Goal: Transaction & Acquisition: Purchase product/service

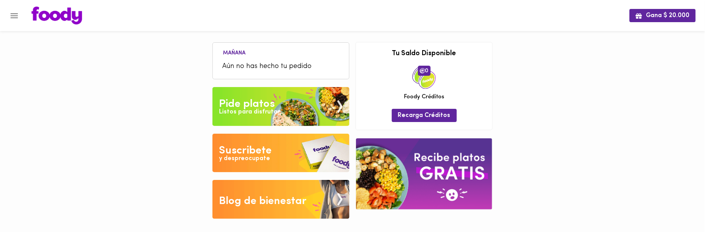
click at [247, 108] on div "Listos para disfrutar" at bounding box center [250, 112] width 61 height 9
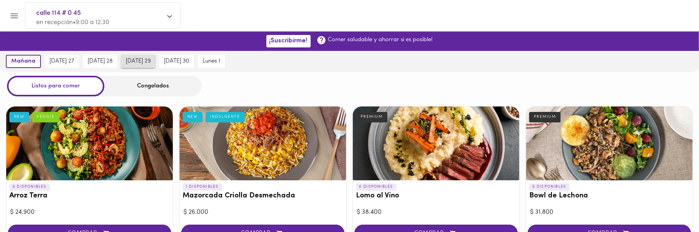
click at [148, 60] on span "[DATE] 29" at bounding box center [138, 61] width 25 height 7
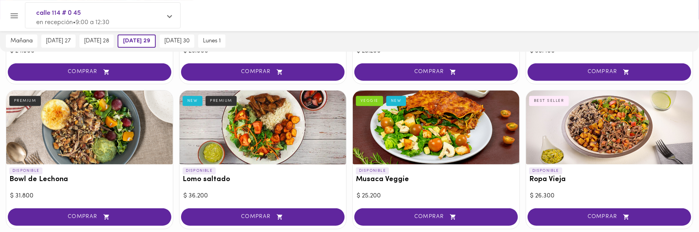
scroll to position [173, 0]
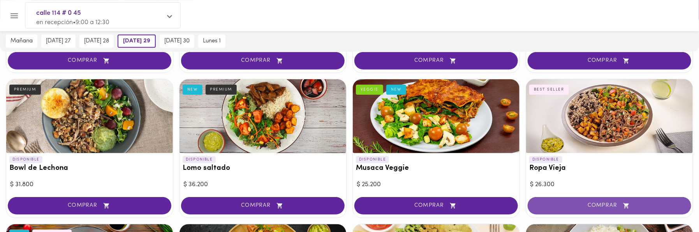
click at [599, 204] on span "COMPRAR" at bounding box center [609, 206] width 144 height 7
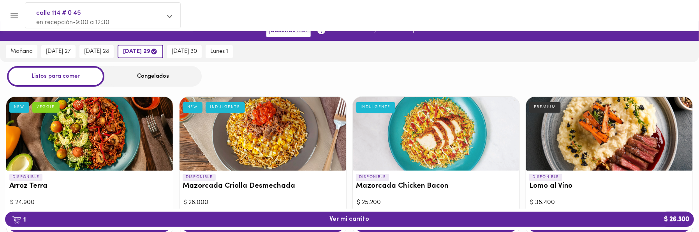
scroll to position [0, 0]
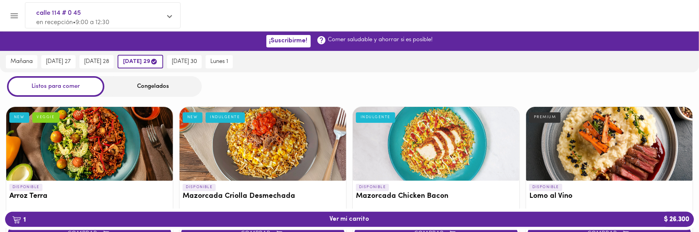
click at [156, 88] on div "Congelados" at bounding box center [152, 86] width 97 height 21
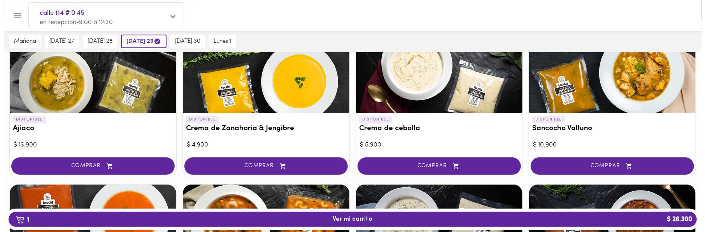
scroll to position [86, 0]
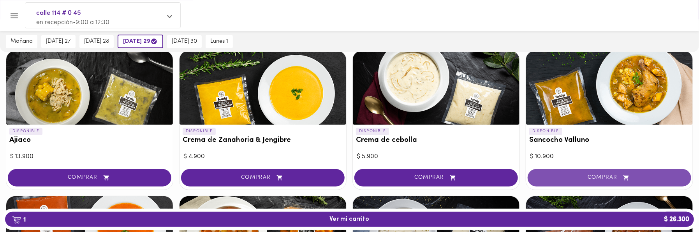
click at [576, 173] on button "COMPRAR" at bounding box center [610, 178] width 164 height 18
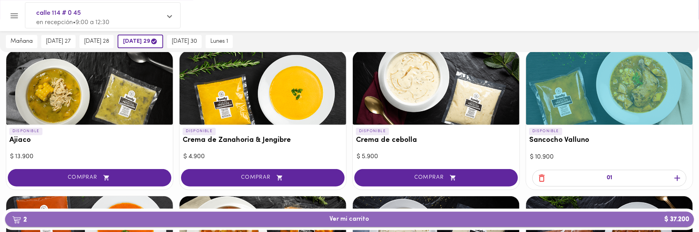
click at [330, 218] on span "2 Ver mi carrito $ 37.200" at bounding box center [350, 219] width 40 height 7
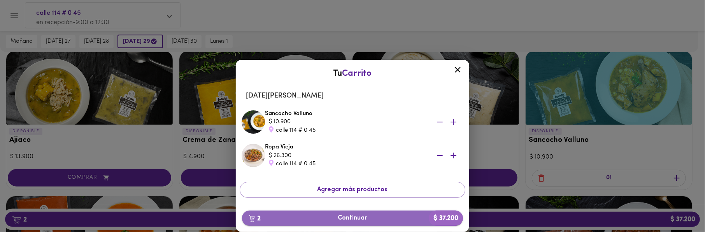
click at [331, 217] on span "2 Continuar $ 37.200" at bounding box center [352, 218] width 209 height 7
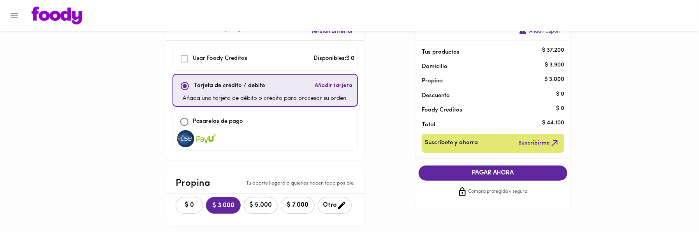
scroll to position [43, 0]
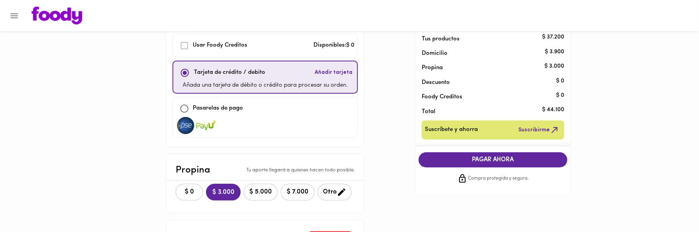
click at [185, 123] on img at bounding box center [185, 125] width 19 height 17
checkbox input "false"
checkbox input "true"
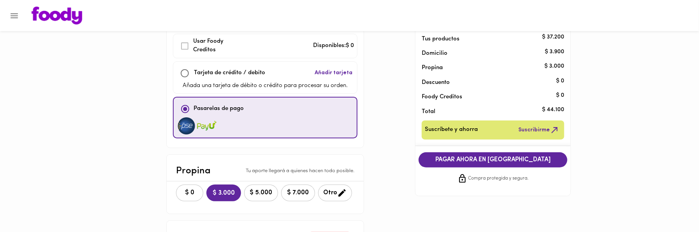
click at [494, 150] on div "PAGAR AHORA EN PASARELA Compra protegida y segura." at bounding box center [492, 168] width 161 height 44
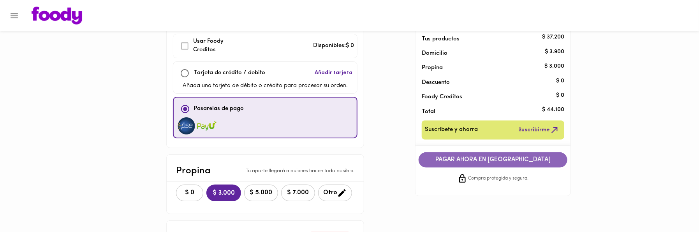
click at [501, 158] on span "PAGAR AHORA EN PASARELA" at bounding box center [492, 160] width 133 height 7
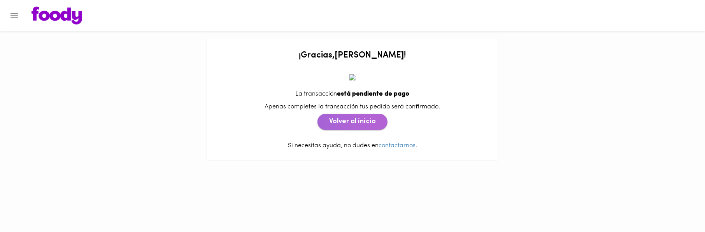
click at [350, 120] on span "Volver al inicio" at bounding box center [352, 122] width 47 height 9
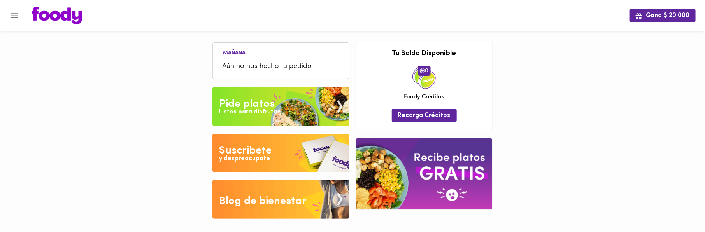
click at [271, 114] on div "Listos para disfrutar" at bounding box center [250, 112] width 61 height 9
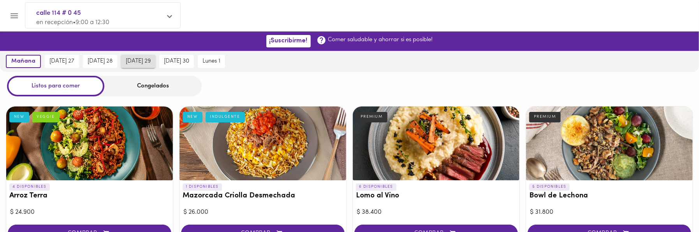
click at [144, 62] on span "[DATE] 29" at bounding box center [138, 61] width 25 height 7
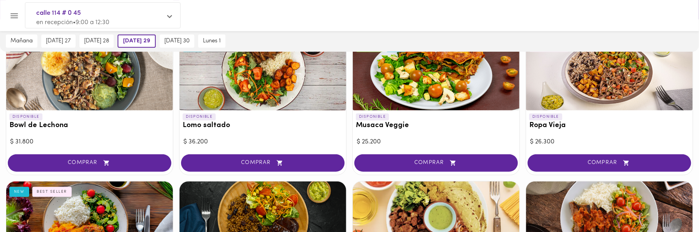
scroll to position [216, 0]
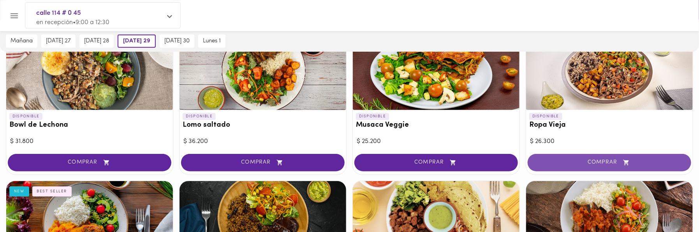
click at [580, 157] on button "COMPRAR" at bounding box center [610, 163] width 164 height 18
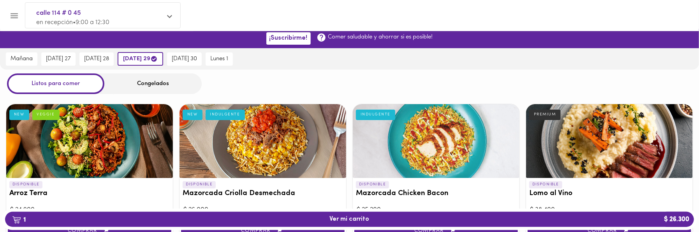
scroll to position [0, 0]
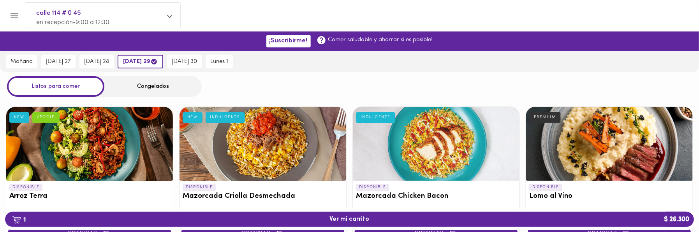
click at [160, 90] on div "Congelados" at bounding box center [152, 86] width 97 height 21
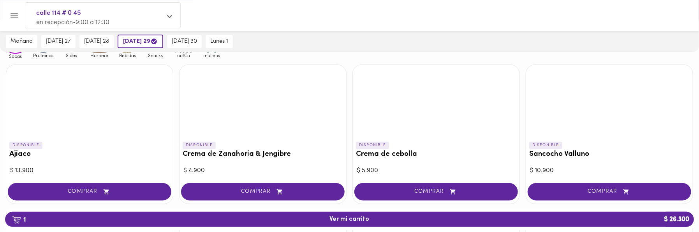
scroll to position [86, 0]
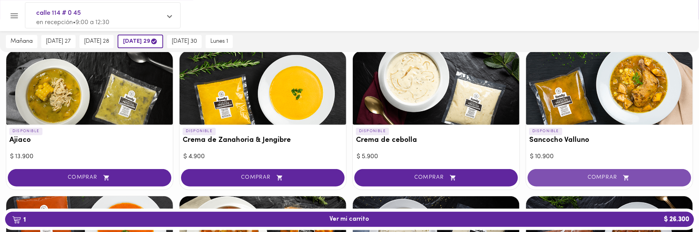
click at [570, 175] on span "COMPRAR" at bounding box center [609, 178] width 144 height 7
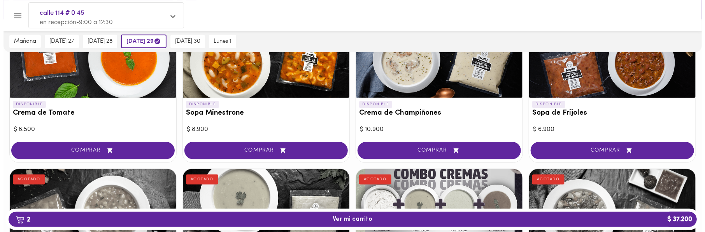
scroll to position [259, 0]
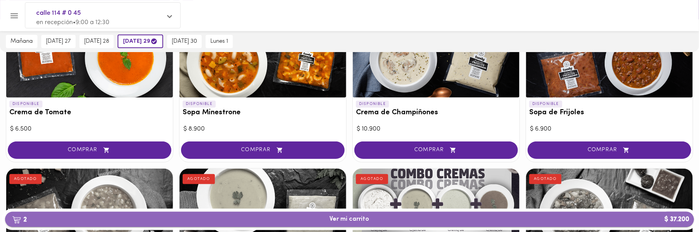
click at [344, 220] on span "2 Ver mi carrito $ 37.200" at bounding box center [350, 219] width 40 height 7
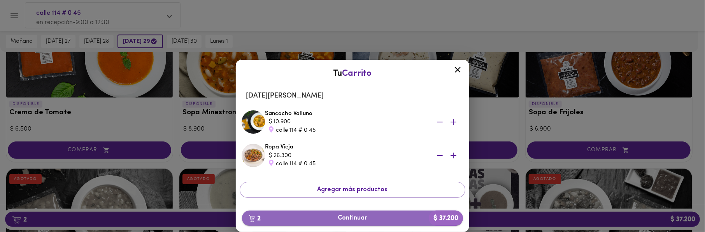
click at [347, 218] on span "2 Continuar $ 37.200" at bounding box center [352, 218] width 209 height 7
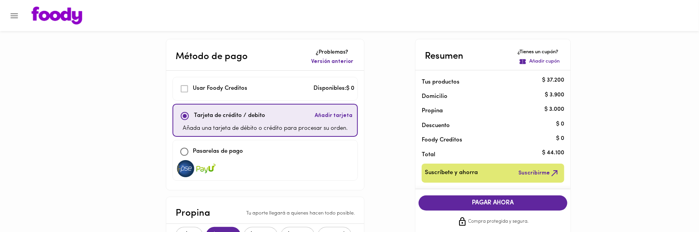
scroll to position [43, 0]
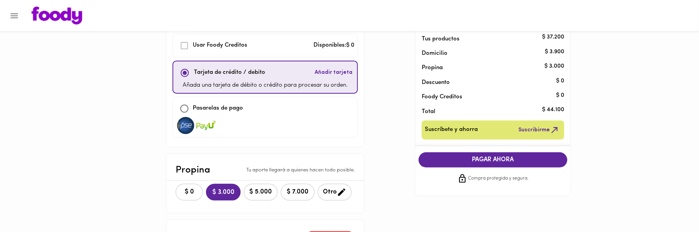
click at [216, 81] on p "Añada una tarjeta de débito o crédito para procesar su orden." at bounding box center [265, 85] width 165 height 9
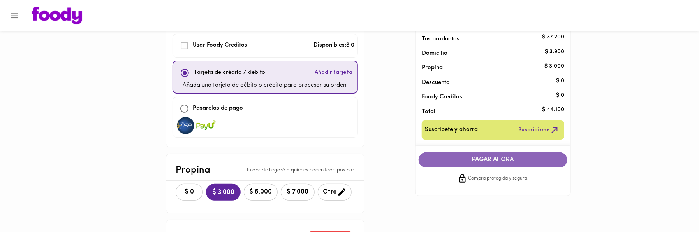
click at [486, 157] on span "PAGAR AHORA" at bounding box center [492, 160] width 133 height 7
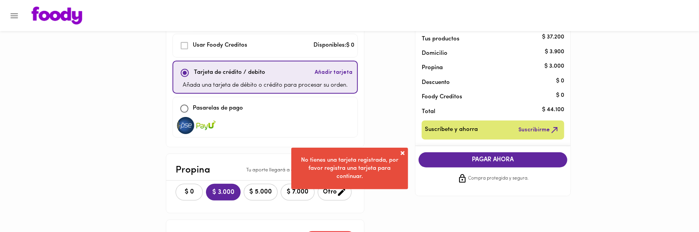
click at [342, 162] on span "No tienes una tarjeta registrada, por favor registra una tarjeta para continuar." at bounding box center [349, 169] width 97 height 22
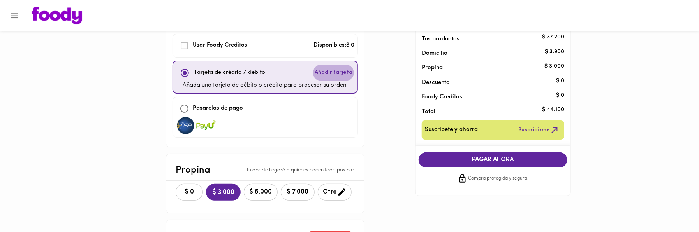
click at [343, 71] on span "Añadir tarjeta" at bounding box center [334, 73] width 38 height 8
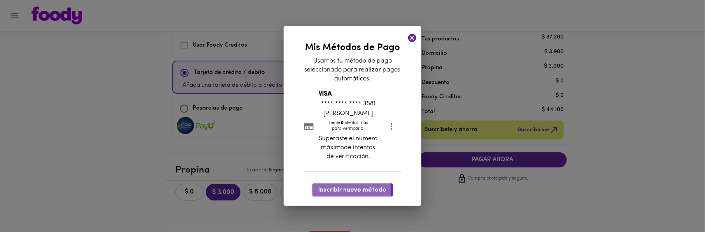
click at [345, 191] on span "Inscribir nuevo método" at bounding box center [353, 190] width 68 height 7
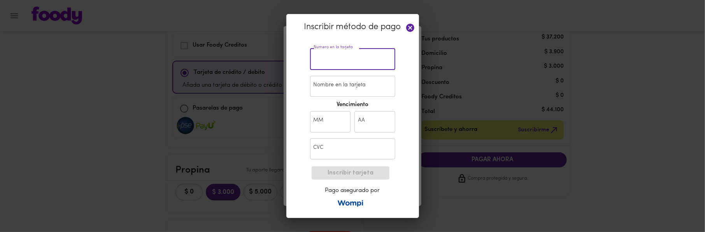
click at [349, 60] on input "text" at bounding box center [352, 59] width 85 height 21
type input "4593 5608 1165 3581"
type input "Juan C Cabra M"
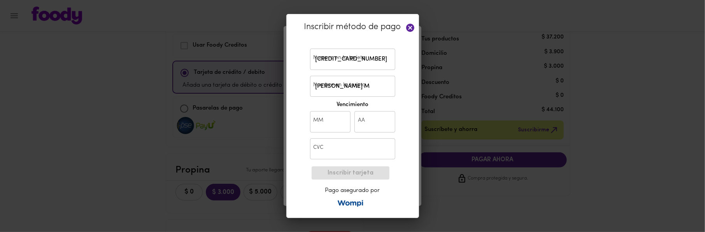
type input "06"
type input "20"
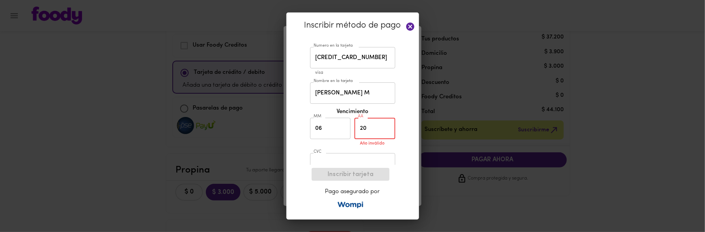
click at [372, 128] on input "20" at bounding box center [375, 128] width 41 height 21
type input "2"
type input "30"
click at [347, 157] on input "text" at bounding box center [352, 155] width 85 height 21
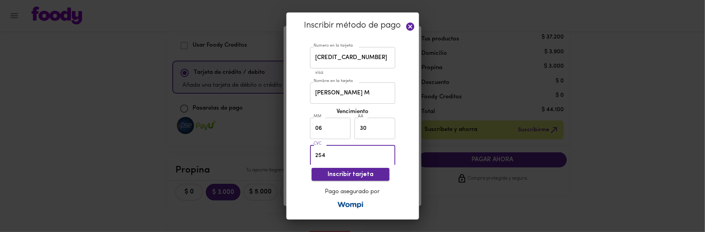
type input "254"
click at [322, 174] on span "Inscribir tarjeta" at bounding box center [350, 174] width 65 height 7
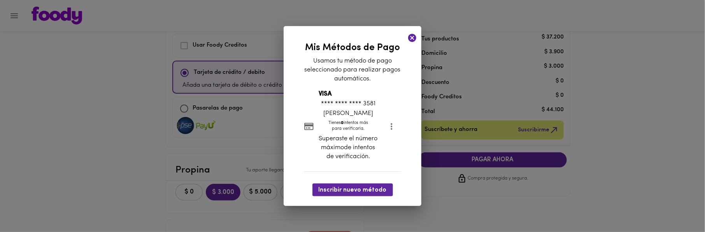
click at [413, 39] on icon at bounding box center [413, 38] width 10 height 10
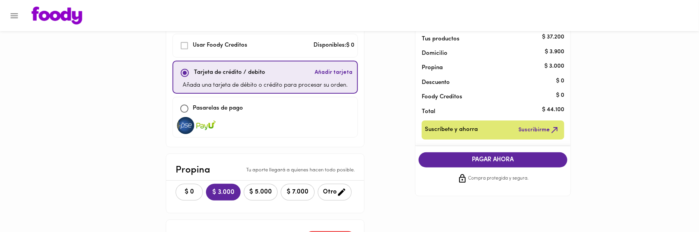
click at [183, 120] on img at bounding box center [185, 125] width 19 height 17
checkbox input "false"
checkbox input "true"
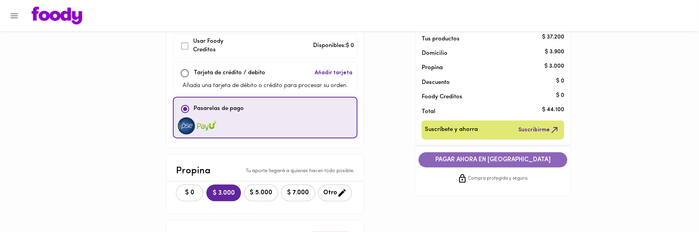
click at [478, 162] on span "PAGAR AHORA EN PASARELA" at bounding box center [492, 160] width 133 height 7
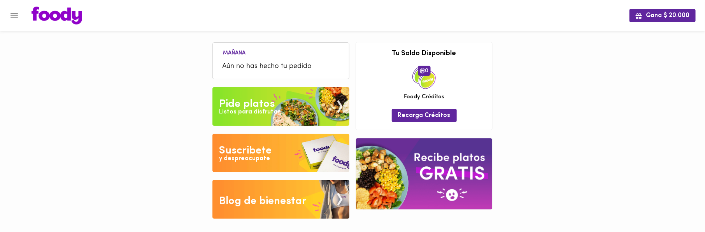
click at [257, 111] on div "Listos para disfrutar" at bounding box center [250, 112] width 61 height 9
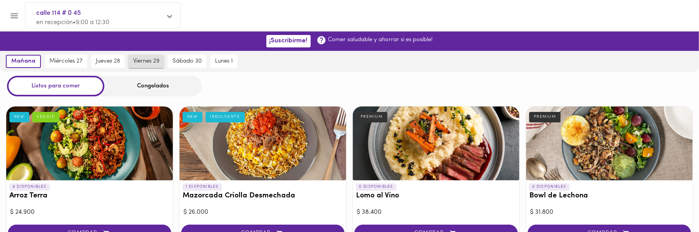
click at [143, 63] on span "viernes 29" at bounding box center [146, 61] width 26 height 7
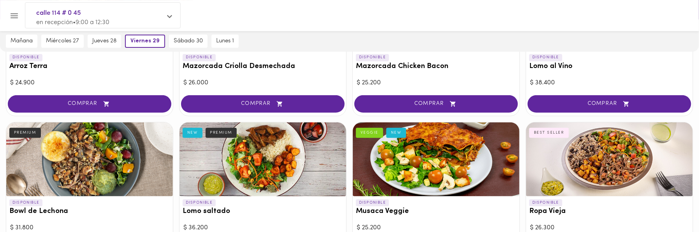
scroll to position [173, 0]
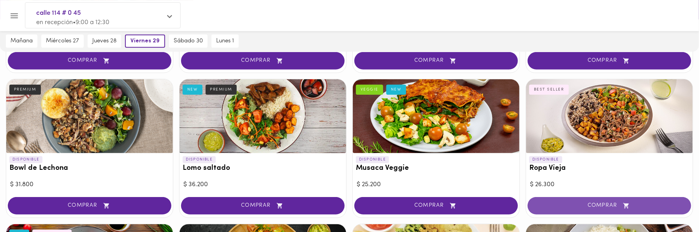
click at [580, 201] on button "COMPRAR" at bounding box center [610, 206] width 164 height 18
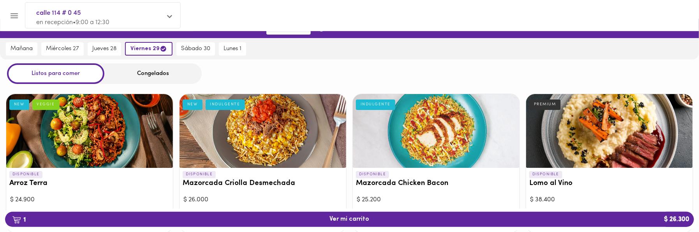
scroll to position [0, 0]
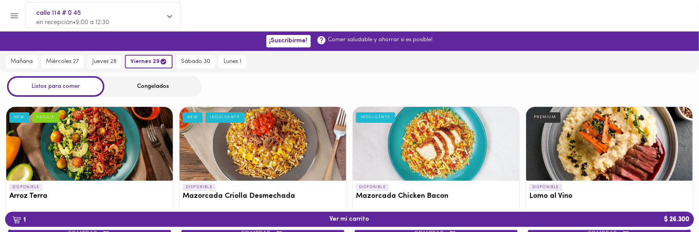
click at [149, 86] on div "Congelados" at bounding box center [152, 86] width 97 height 21
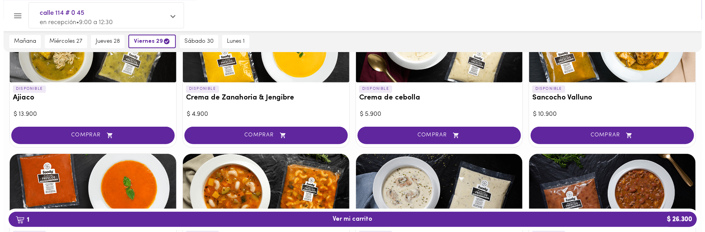
scroll to position [130, 0]
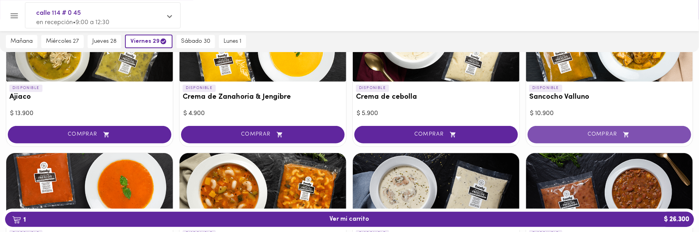
click at [565, 129] on button "COMPRAR" at bounding box center [610, 135] width 164 height 18
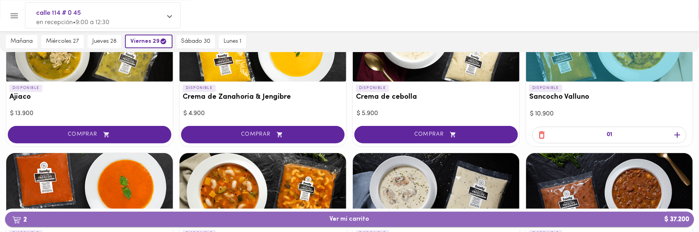
click at [345, 220] on span "2 Ver mi carrito $ 37.200" at bounding box center [350, 219] width 40 height 7
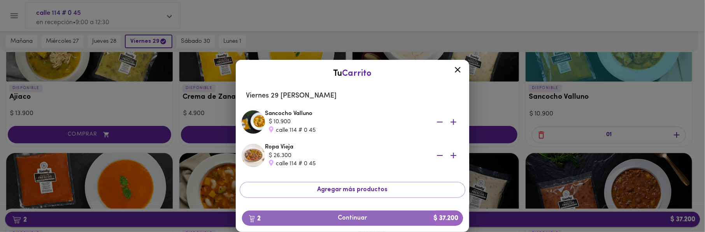
click at [345, 220] on span "2 Continuar $ 37.200" at bounding box center [352, 218] width 209 height 7
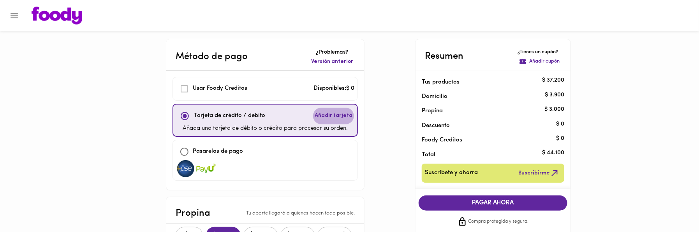
click at [334, 114] on span "Añadir tarjeta" at bounding box center [334, 116] width 38 height 8
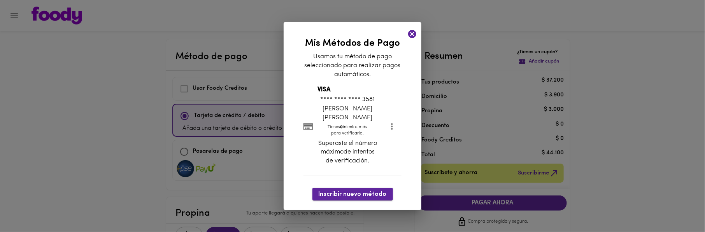
click at [360, 191] on span "Inscribir nuevo método" at bounding box center [353, 194] width 68 height 7
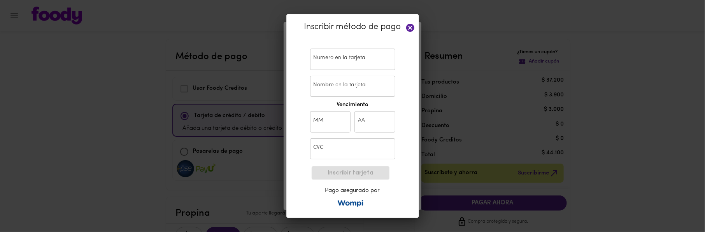
click at [362, 56] on input "text" at bounding box center [352, 59] width 85 height 21
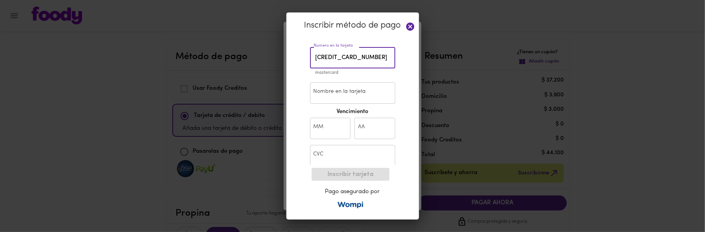
type input "[CREDIT_CARD_NUMBER]"
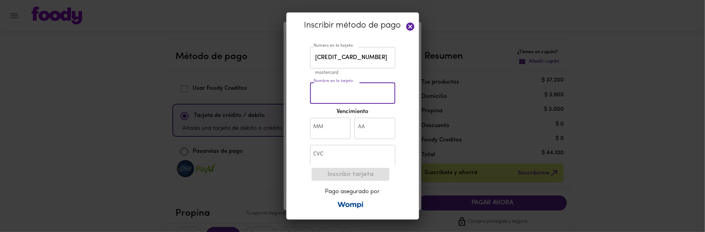
click at [324, 98] on input "Nombre en la tarjeta" at bounding box center [352, 93] width 85 height 21
type input "[PERSON_NAME]"
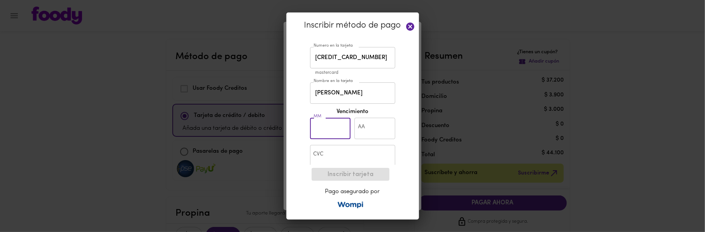
click at [332, 135] on input "text" at bounding box center [330, 128] width 41 height 21
type input "06"
click at [361, 128] on input "text" at bounding box center [375, 128] width 41 height 21
type input "27"
click at [335, 153] on input "text" at bounding box center [352, 155] width 85 height 21
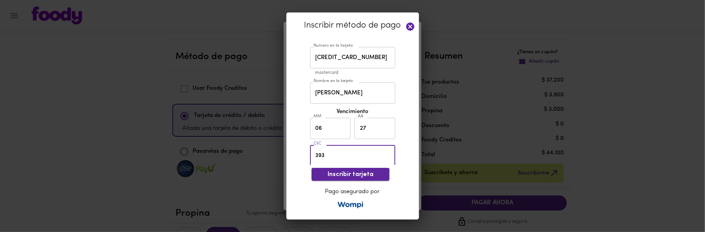
type input "393"
click at [345, 173] on span "Inscribir tarjeta" at bounding box center [350, 174] width 65 height 7
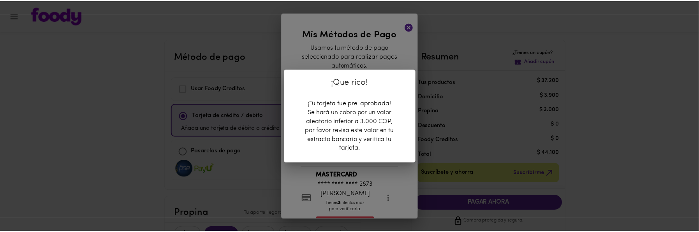
scroll to position [40, 0]
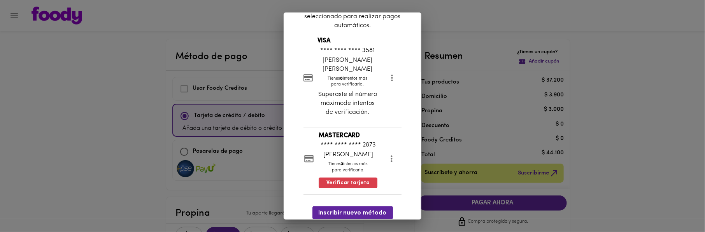
click at [312, 140] on li "MASTERCARD **** **** **** 2873 [PERSON_NAME] Tienes 3 intentos más para verific…" at bounding box center [353, 160] width 98 height 56
click at [353, 179] on span "Verificar tarjeta" at bounding box center [348, 183] width 43 height 8
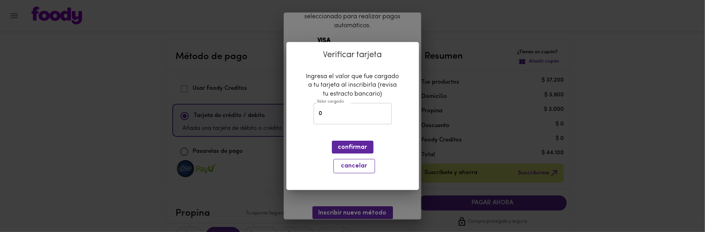
click at [358, 165] on span "cancelar" at bounding box center [355, 166] width 32 height 7
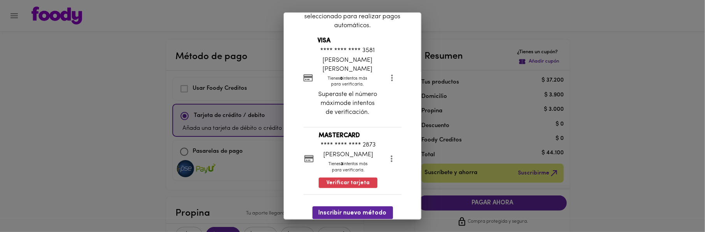
click at [264, 158] on div "Mis Métodos de Pago Usamos tu método de pago seleccionado para realizar pagos a…" at bounding box center [352, 116] width 705 height 232
click at [489, 103] on div "Mis Métodos de Pago Usamos tu método de pago seleccionado para realizar pagos a…" at bounding box center [352, 116] width 705 height 232
click at [390, 154] on icon "more" at bounding box center [392, 159] width 10 height 10
click at [302, 150] on div at bounding box center [352, 116] width 705 height 232
click at [304, 155] on icon at bounding box center [309, 159] width 11 height 8
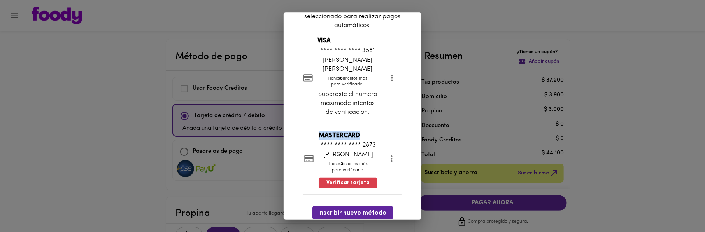
click at [304, 155] on icon at bounding box center [309, 159] width 11 height 8
click at [346, 179] on span "Verificar tarjeta" at bounding box center [348, 183] width 43 height 8
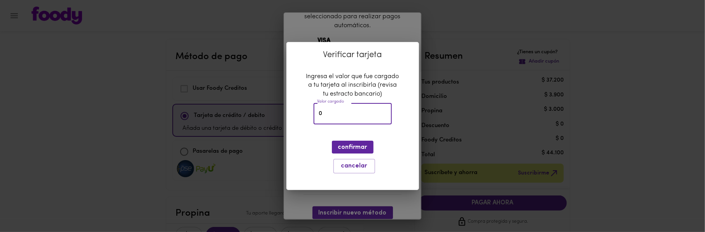
click at [335, 116] on input "0" at bounding box center [353, 113] width 78 height 21
type input "44100"
click at [359, 148] on span "confirmar" at bounding box center [352, 147] width 29 height 7
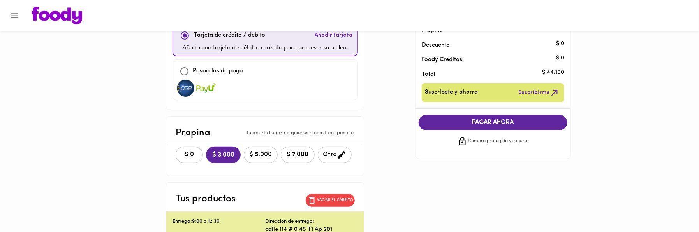
scroll to position [86, 0]
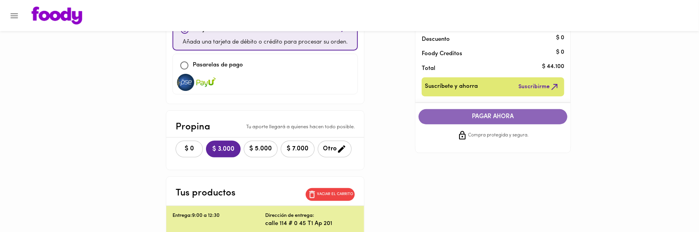
click at [445, 115] on span "PAGAR AHORA" at bounding box center [492, 116] width 133 height 7
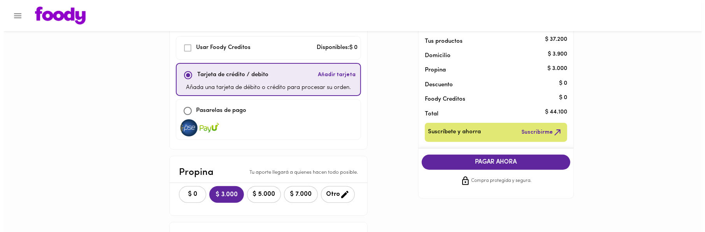
scroll to position [0, 0]
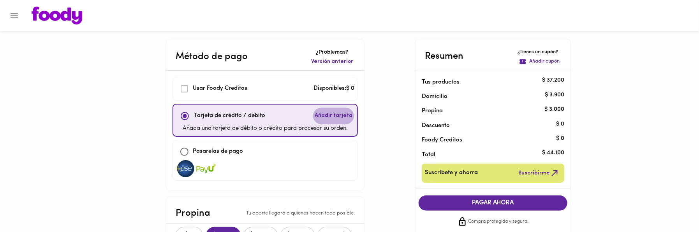
click at [329, 123] on button "Añadir tarjeta" at bounding box center [333, 116] width 41 height 17
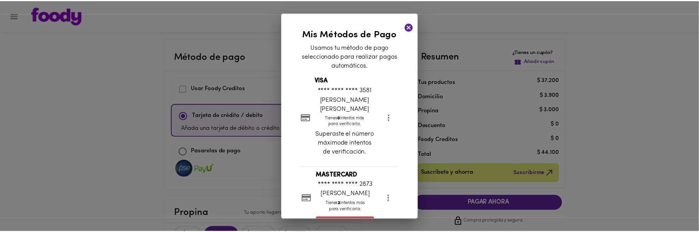
scroll to position [40, 0]
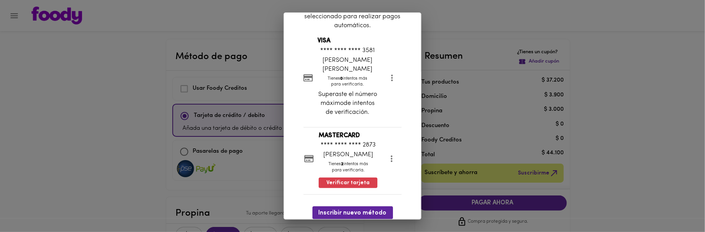
click at [345, 162] on p "Tienes 2 intentos más para verificarla." at bounding box center [348, 168] width 59 height 12
click at [336, 179] on span "Verificar tarjeta" at bounding box center [348, 183] width 43 height 8
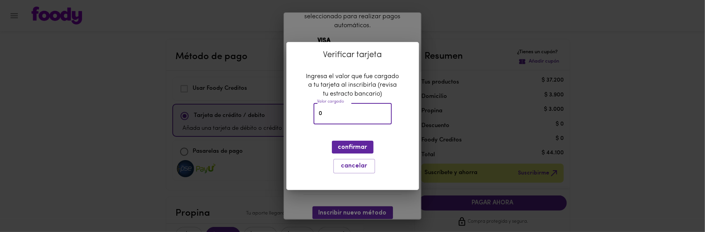
click at [335, 114] on input "0" at bounding box center [353, 113] width 78 height 21
type input "0"
click at [350, 149] on span "confirmar" at bounding box center [352, 147] width 29 height 7
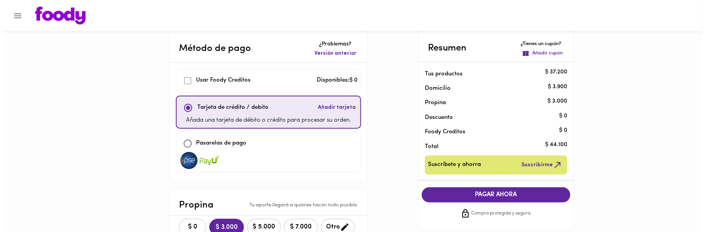
scroll to position [0, 0]
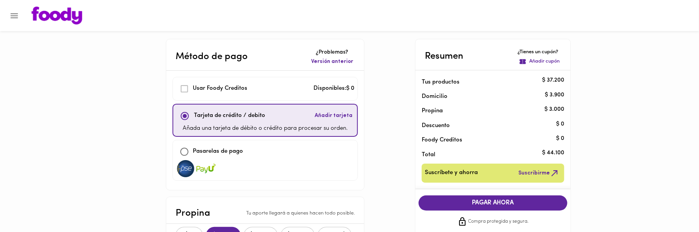
click at [259, 118] on p "Tarjeta de crédito / debito" at bounding box center [229, 116] width 71 height 9
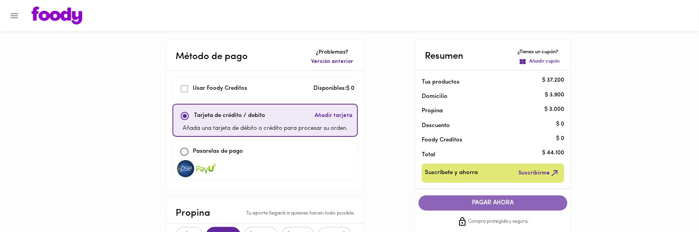
click at [468, 204] on span "PAGAR AHORA" at bounding box center [492, 203] width 133 height 7
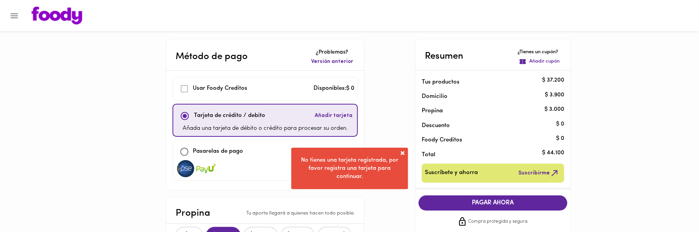
click at [404, 153] on span at bounding box center [403, 154] width 8 height 8
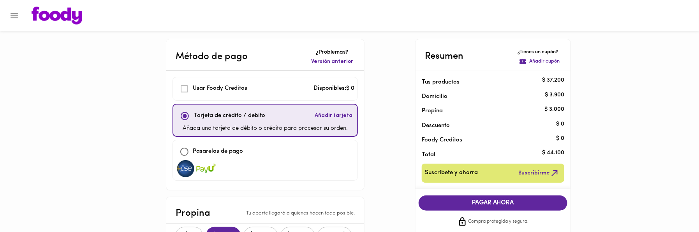
click at [338, 112] on span "Añadir tarjeta" at bounding box center [334, 116] width 38 height 8
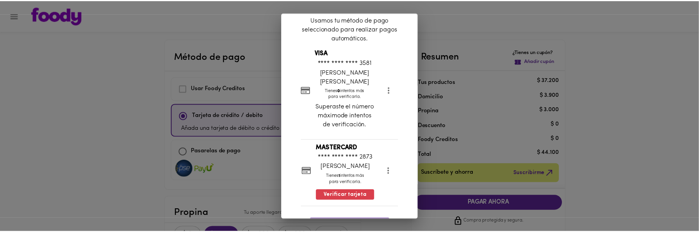
scroll to position [40, 0]
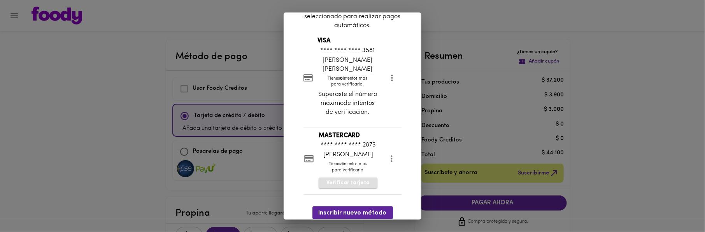
click at [345, 179] on span "Verificar tarjeta" at bounding box center [348, 183] width 43 height 8
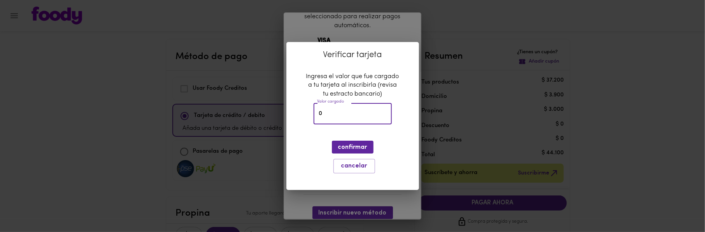
click at [347, 120] on input "0" at bounding box center [353, 113] width 78 height 21
type input "2950"
click at [344, 144] on span "confirmar" at bounding box center [352, 147] width 29 height 7
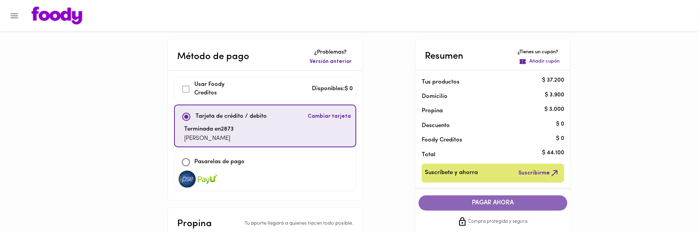
click at [456, 203] on span "PAGAR AHORA" at bounding box center [492, 203] width 133 height 7
